Goal: Task Accomplishment & Management: Manage account settings

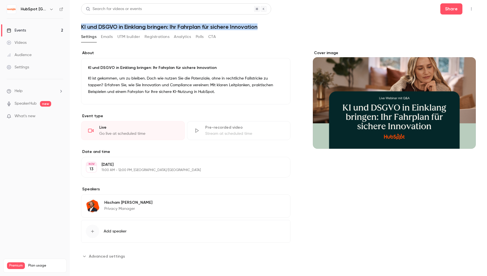
click at [23, 30] on div "Events" at bounding box center [16, 31] width 19 height 6
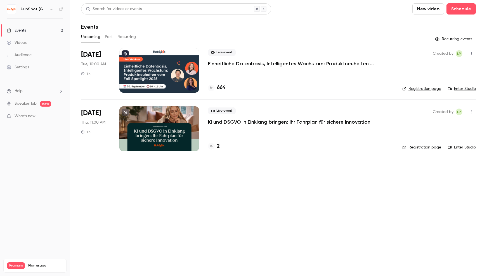
click at [287, 122] on p "KI und DSGVO in Einklang bringen: Ihr Fahrplan für sichere Innovation" at bounding box center [289, 122] width 162 height 7
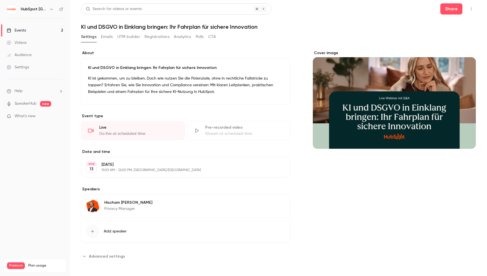
scroll to position [1, 0]
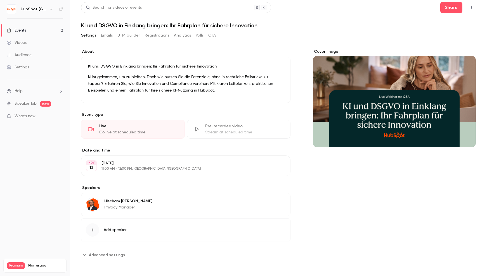
drag, startPoint x: 107, startPoint y: 33, endPoint x: 113, endPoint y: 46, distance: 14.5
click at [107, 33] on button "Emails" at bounding box center [107, 35] width 12 height 9
